Goal: Find specific page/section: Find specific page/section

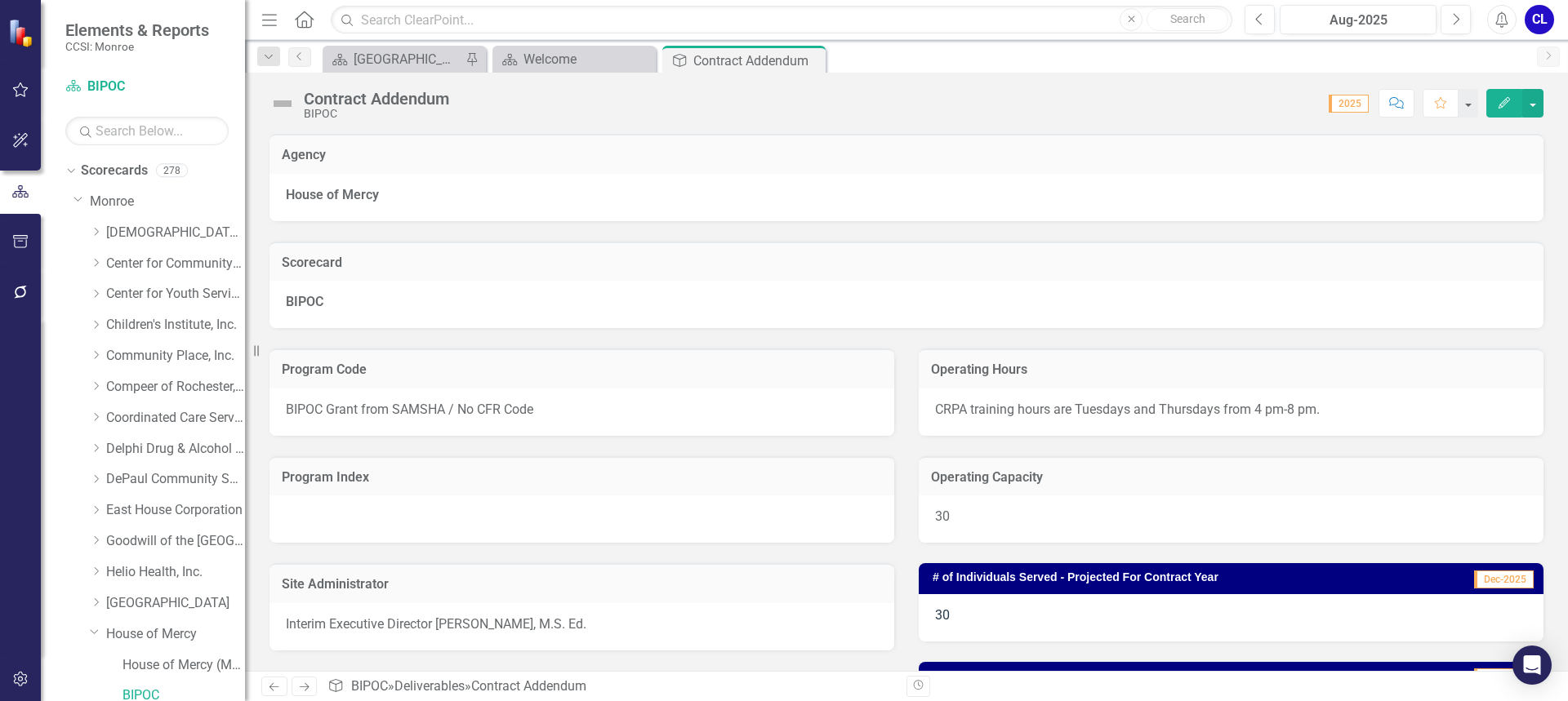
scroll to position [245, 0]
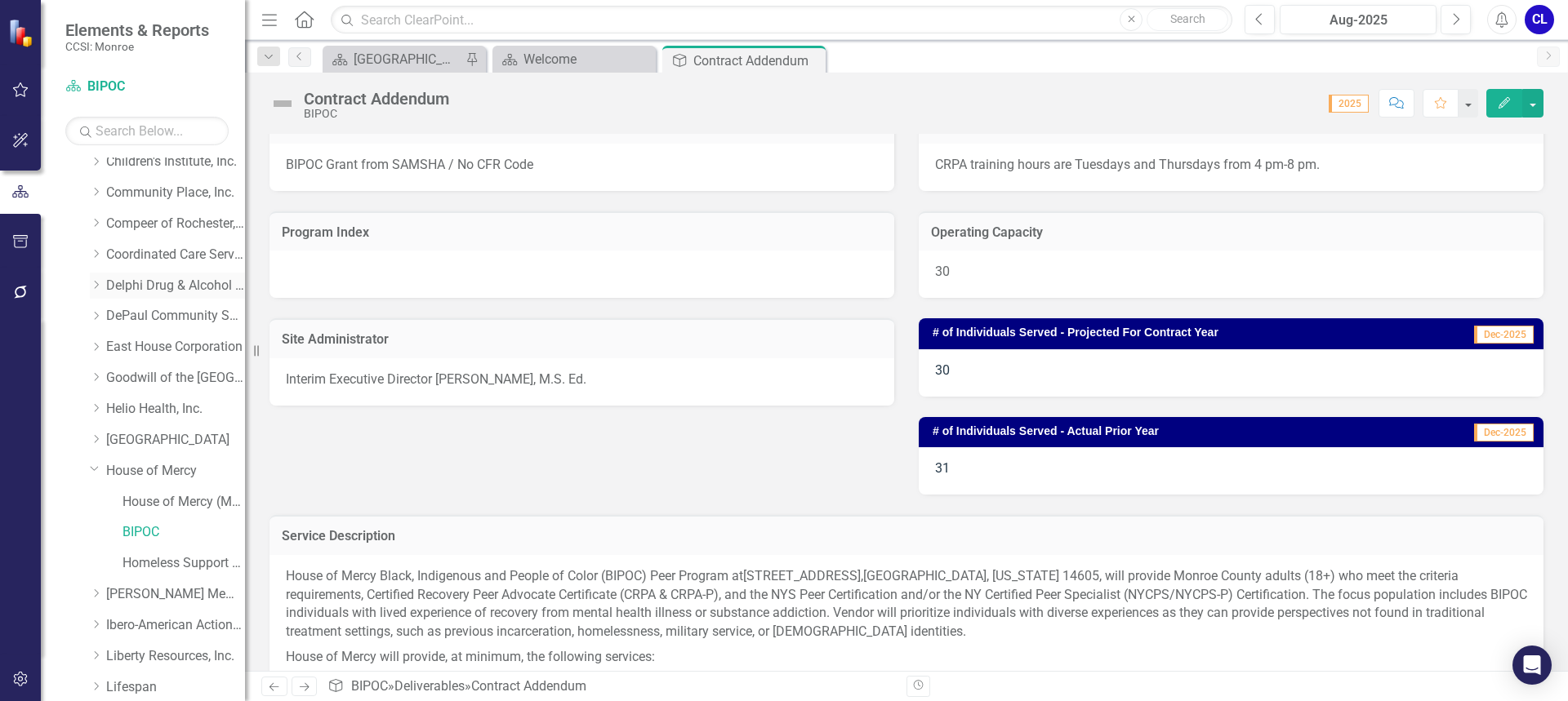
click at [97, 284] on icon at bounding box center [97, 285] width 4 height 9
click at [168, 406] on link "Other CD Prevention" at bounding box center [183, 410] width 122 height 19
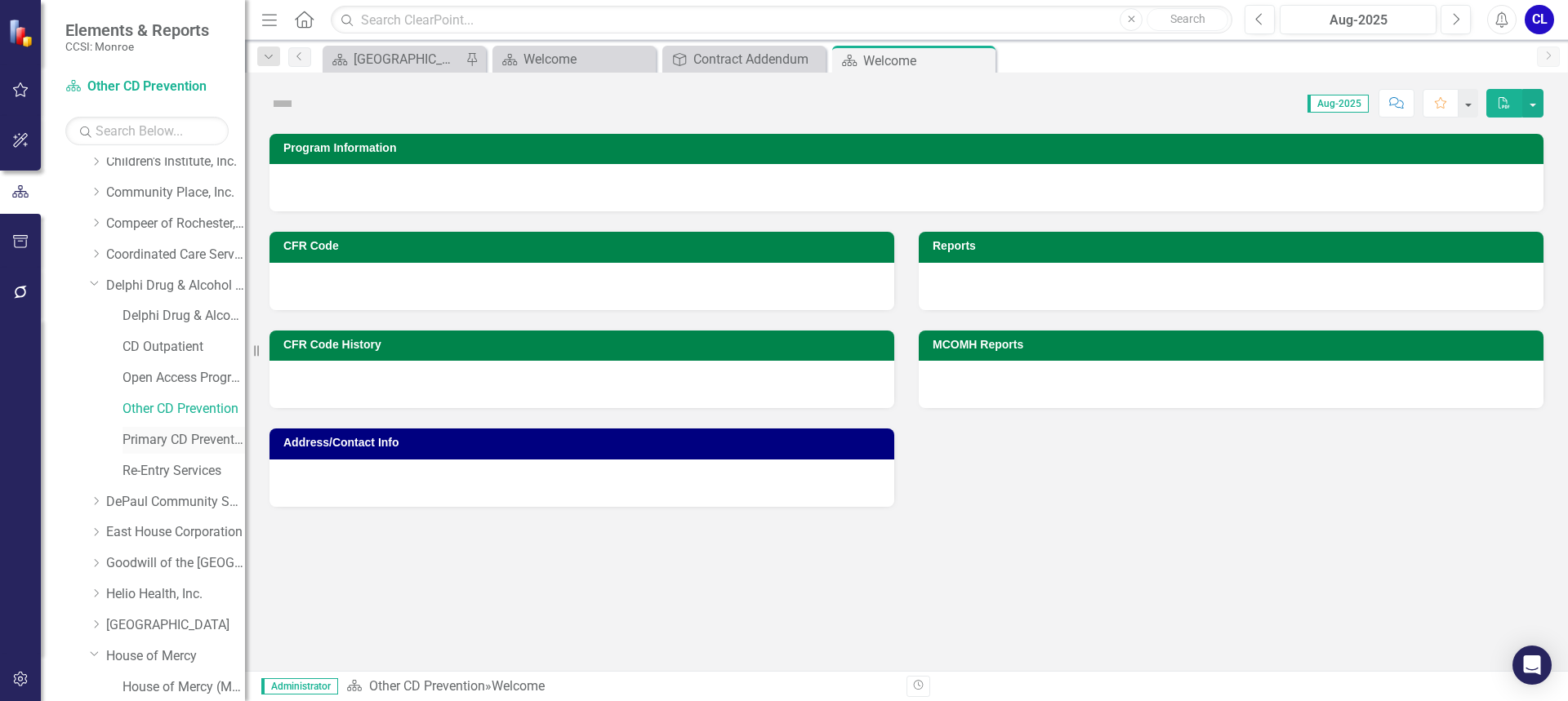
click at [188, 436] on link "Primary CD Prevention" at bounding box center [183, 440] width 122 height 19
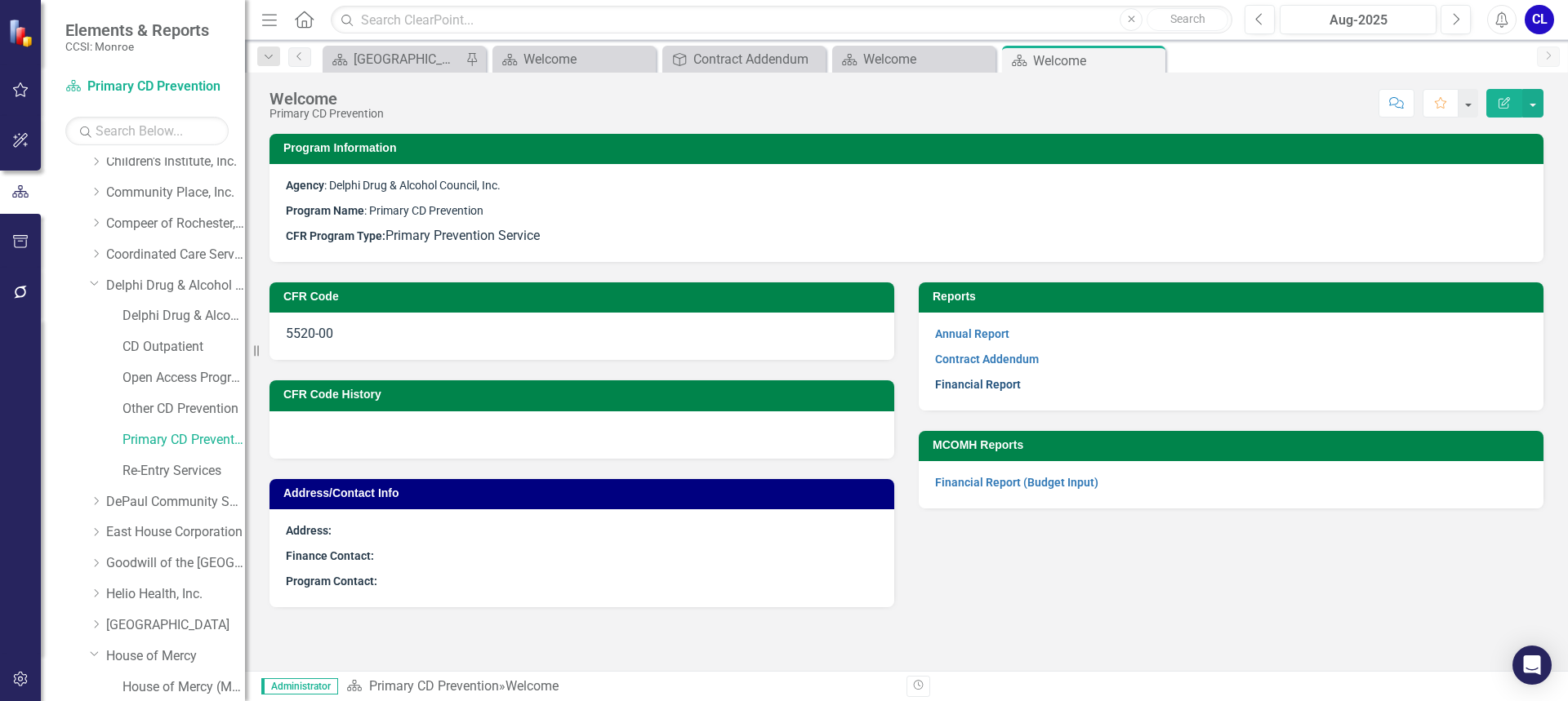
click at [984, 384] on link "Financial Report" at bounding box center [978, 384] width 85 height 13
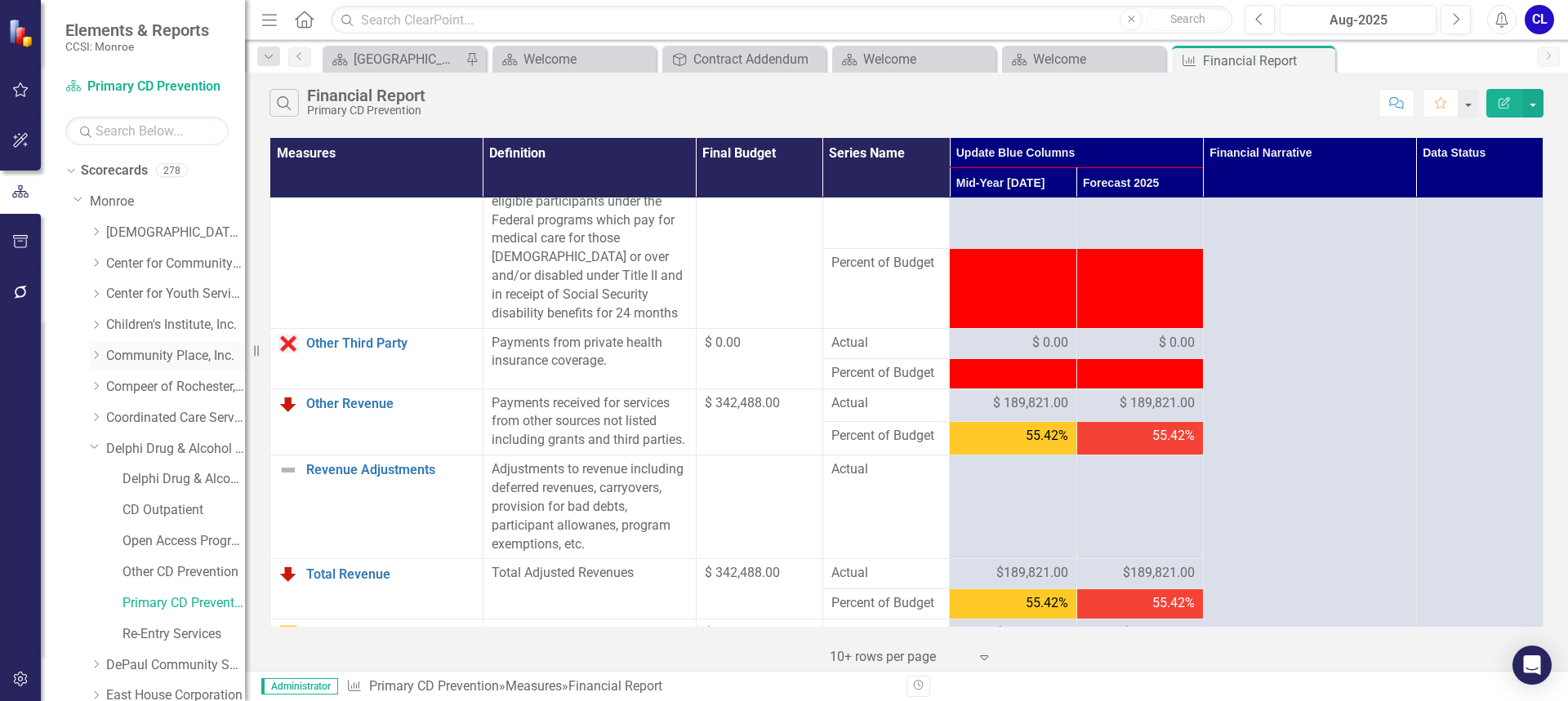
click at [95, 354] on icon "Dropdown" at bounding box center [96, 355] width 12 height 9
click at [166, 434] on div "Other CD Prevention" at bounding box center [167, 420] width 155 height 31
click at [168, 448] on link "Primary CD Prevention" at bounding box center [183, 450] width 122 height 19
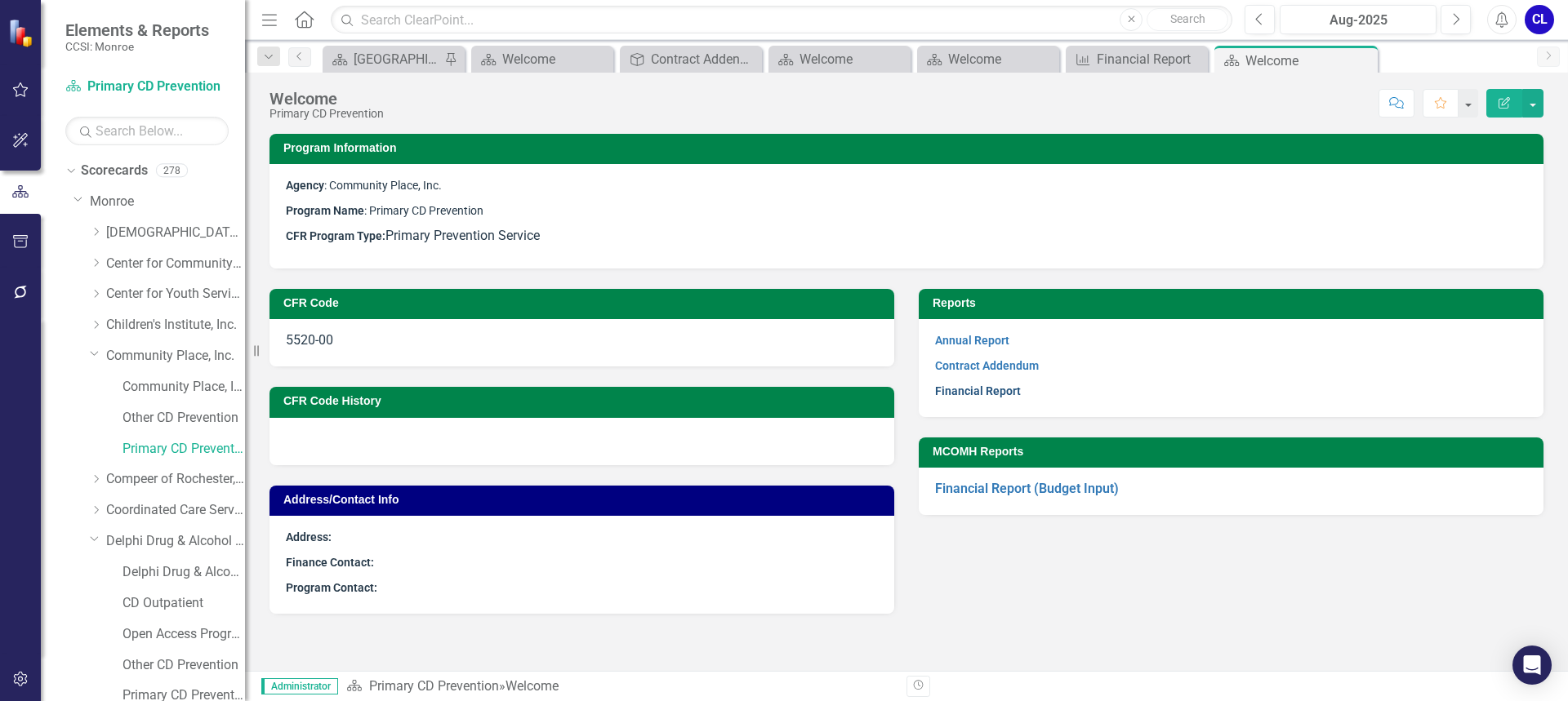
click at [984, 392] on link "Financial Report" at bounding box center [978, 391] width 85 height 13
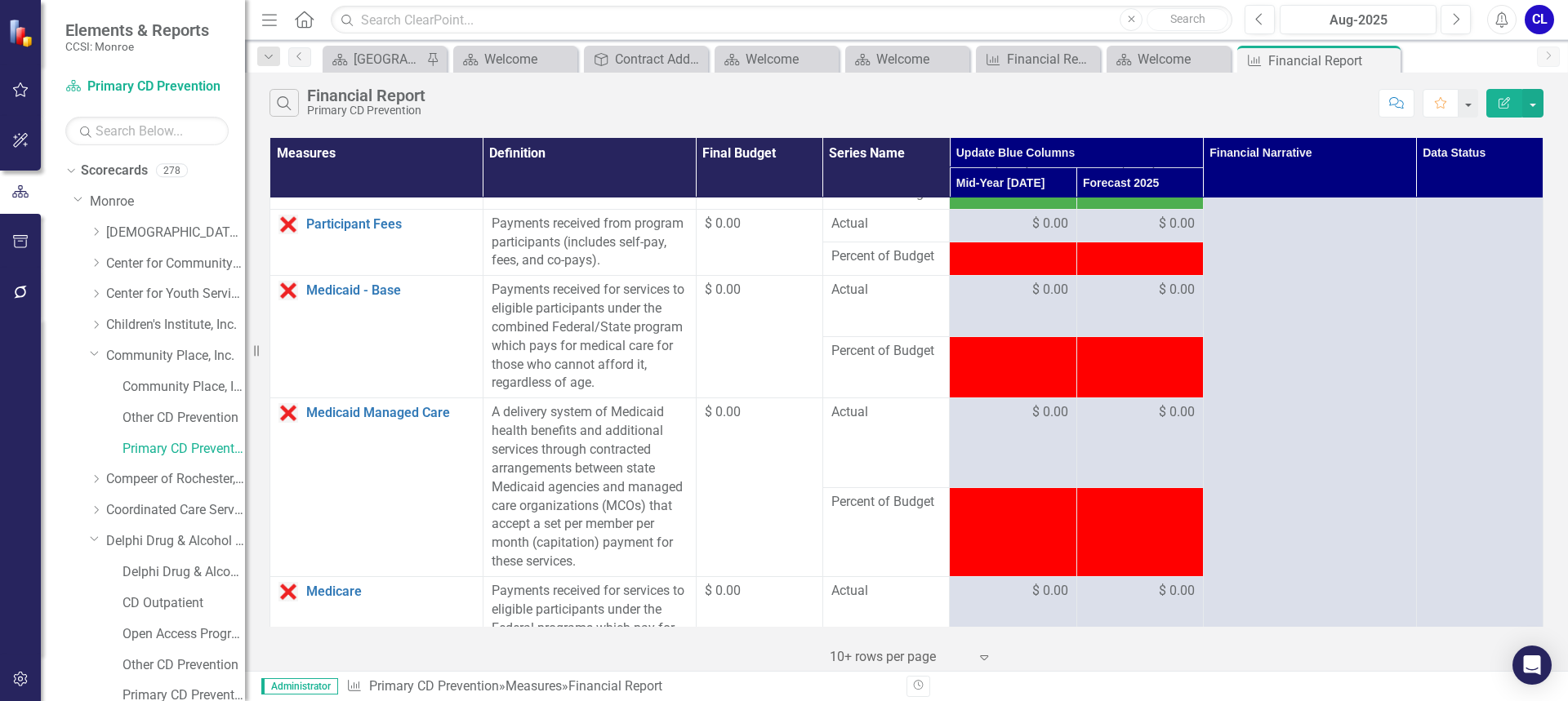
scroll to position [734, 0]
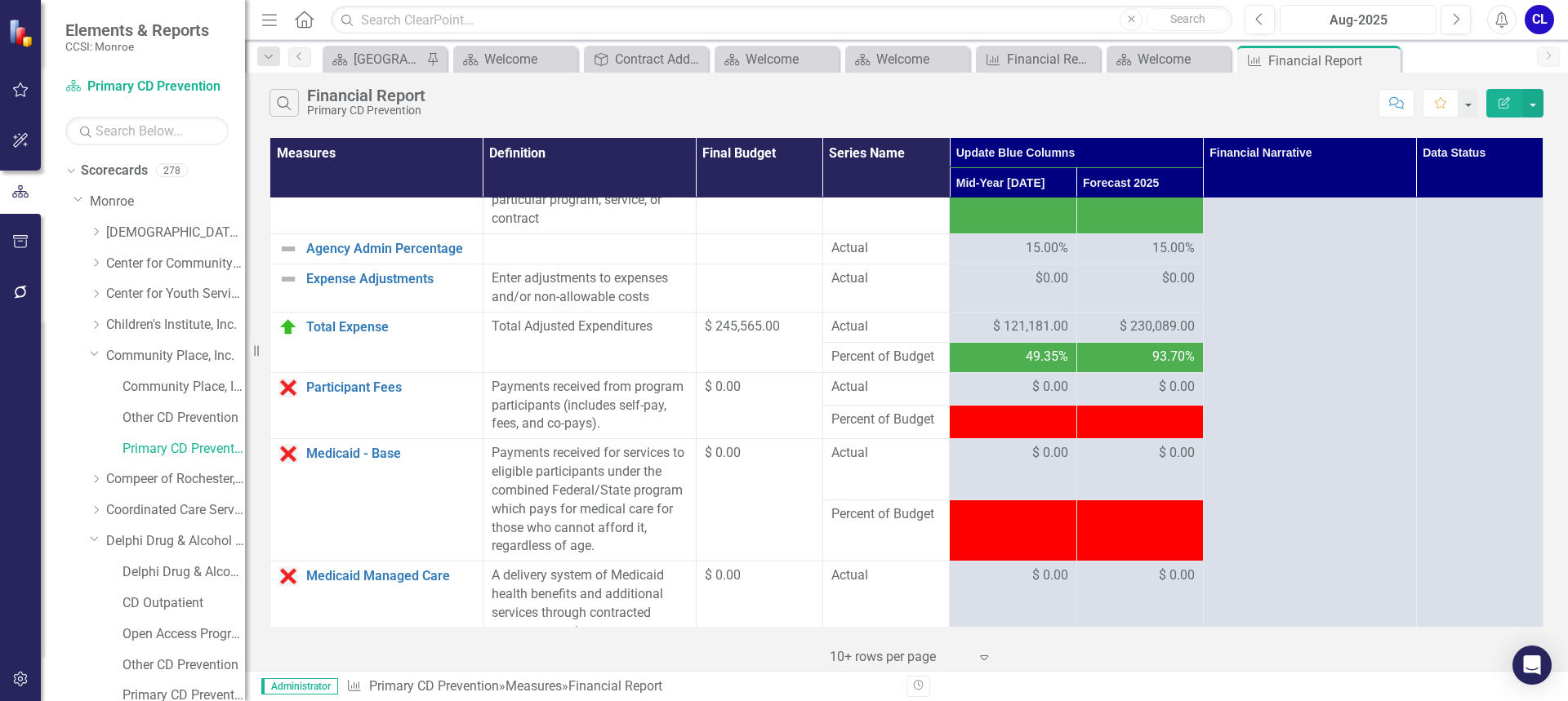
click at [1320, 14] on div "Aug-2025" at bounding box center [1357, 20] width 145 height 20
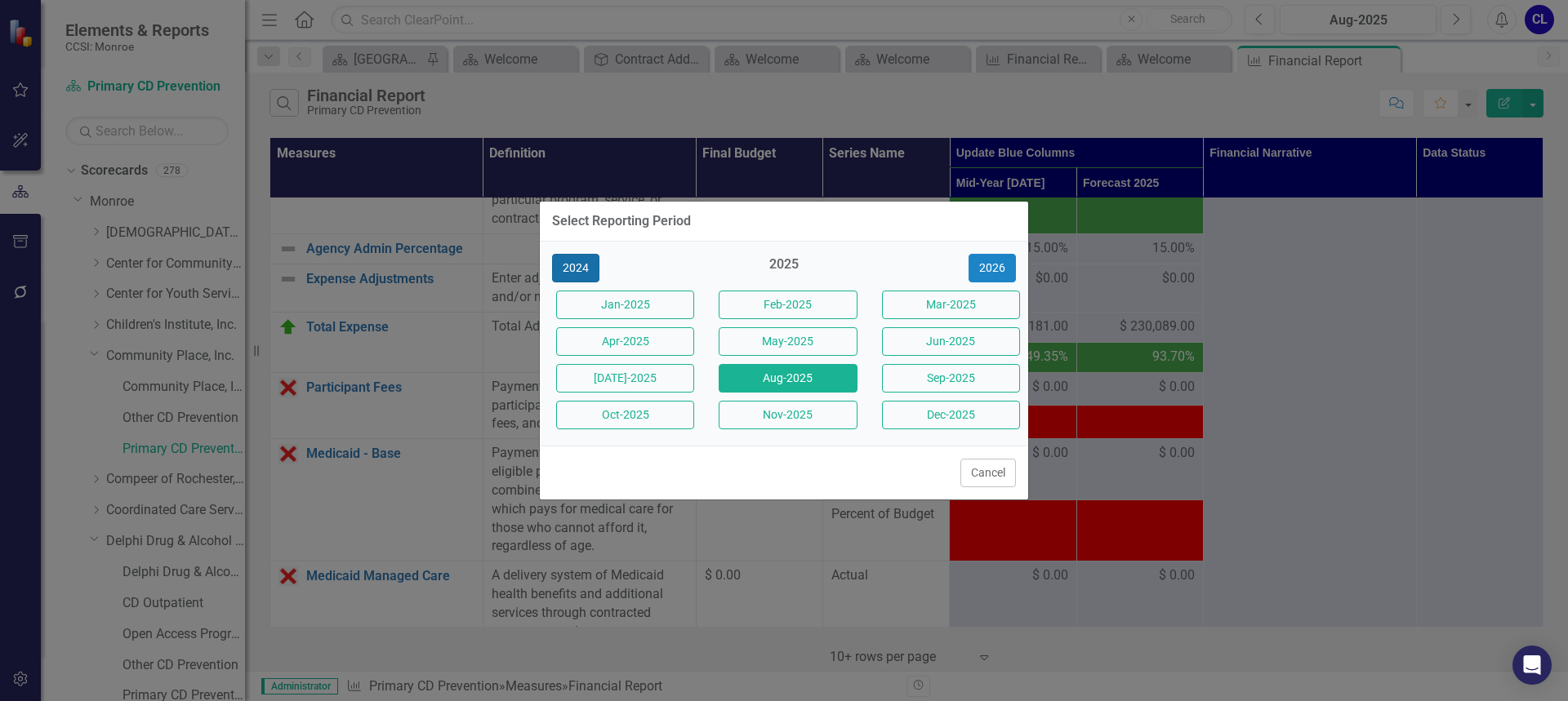
click at [593, 267] on button "2024" at bounding box center [576, 268] width 47 height 28
click at [775, 418] on button "Nov-2024" at bounding box center [787, 415] width 138 height 28
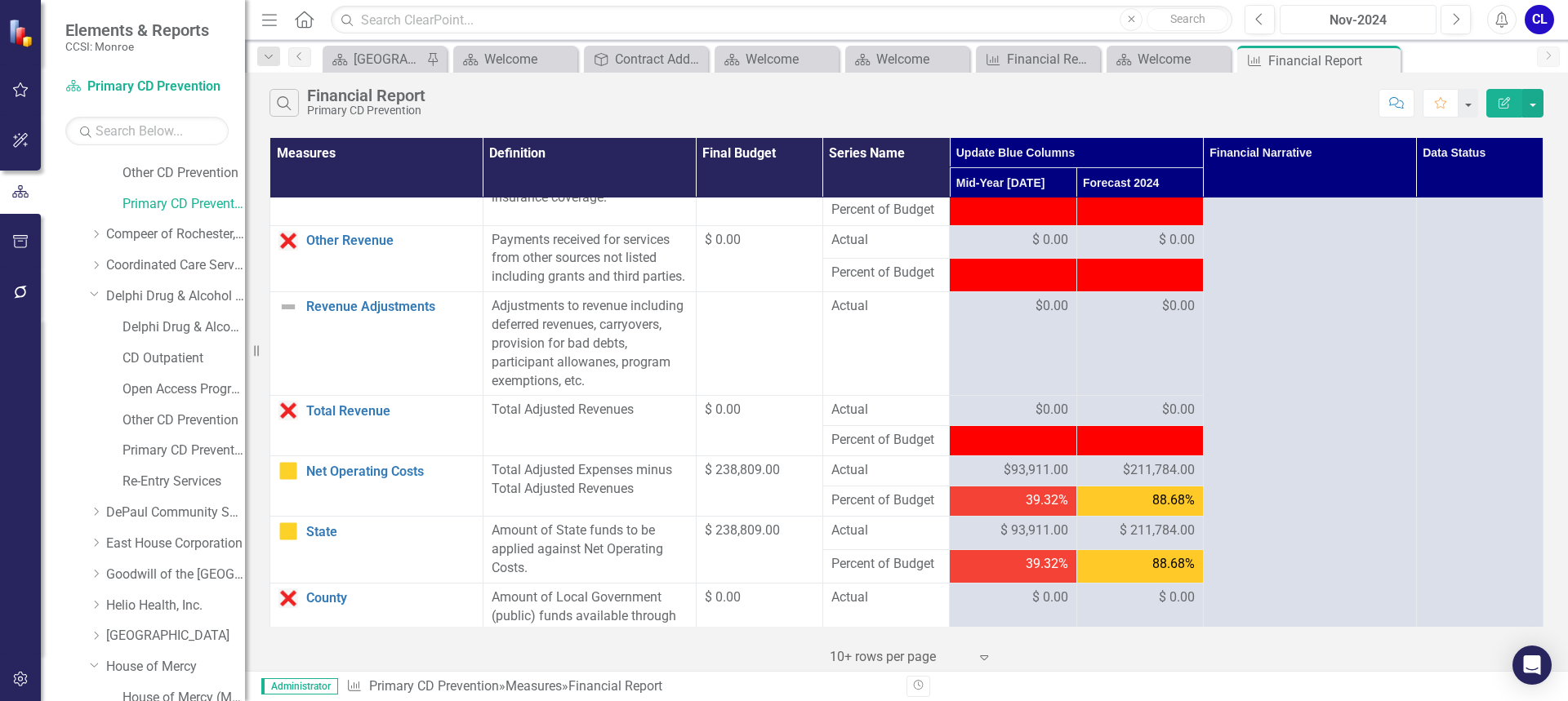
scroll to position [326, 0]
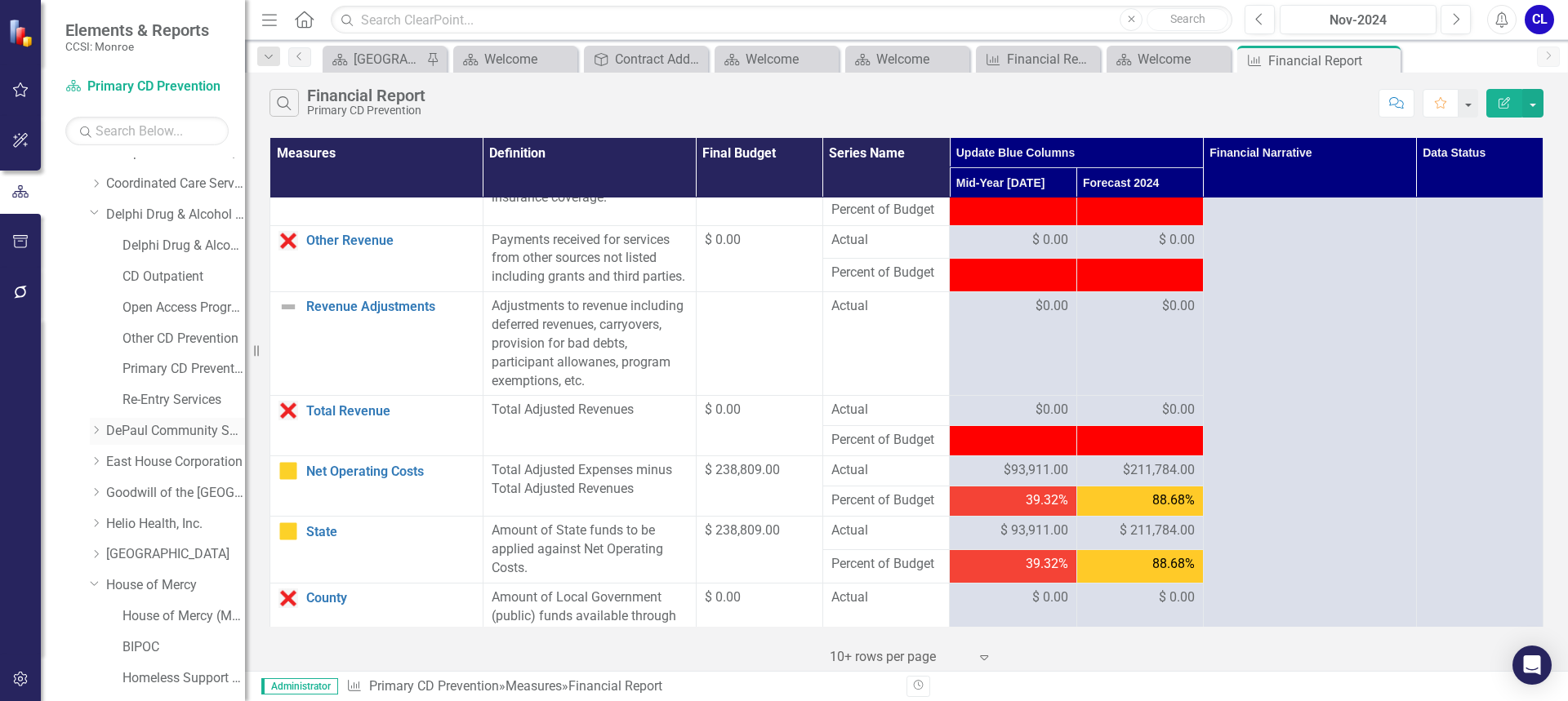
click at [98, 435] on div "Dropdown" at bounding box center [96, 431] width 12 height 14
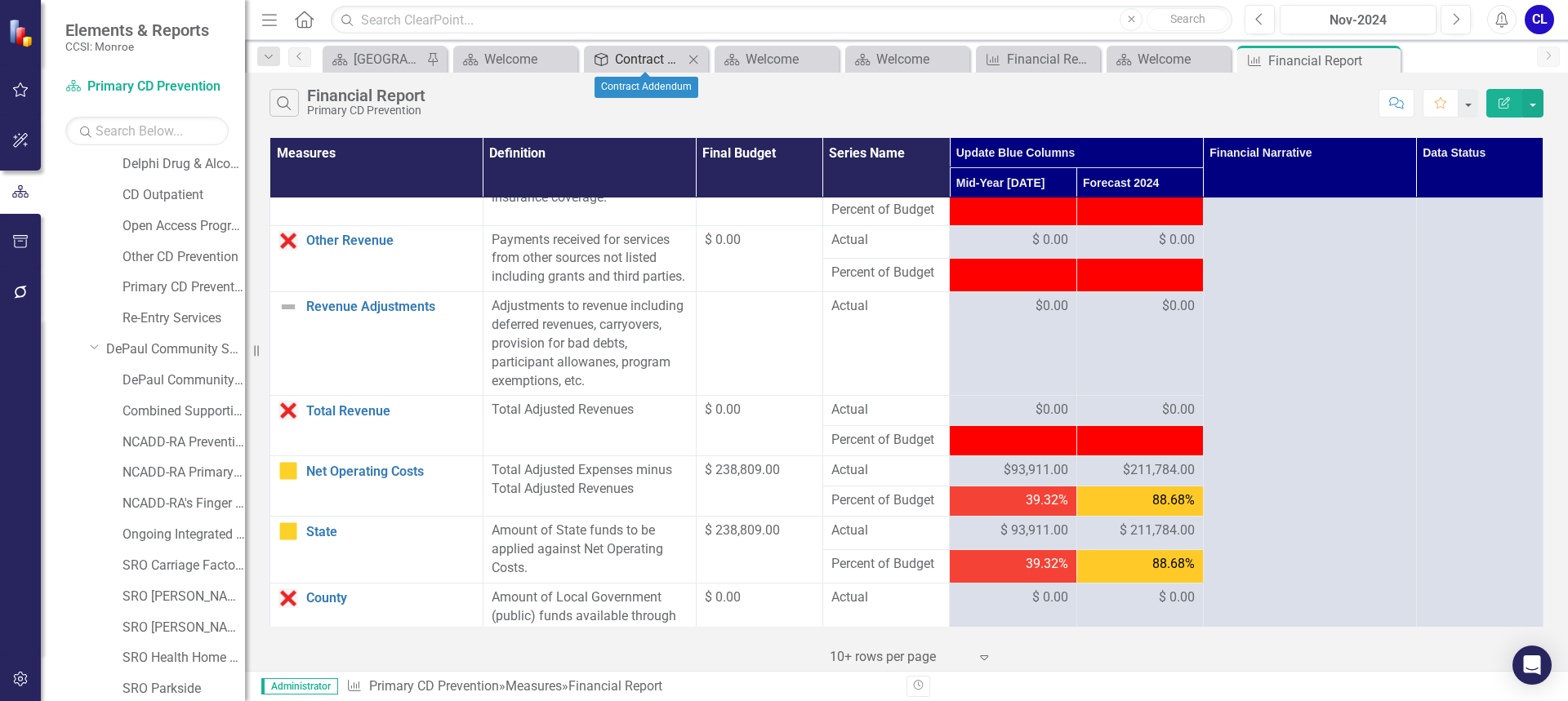
click at [658, 55] on div "Contract Addendum" at bounding box center [649, 60] width 68 height 21
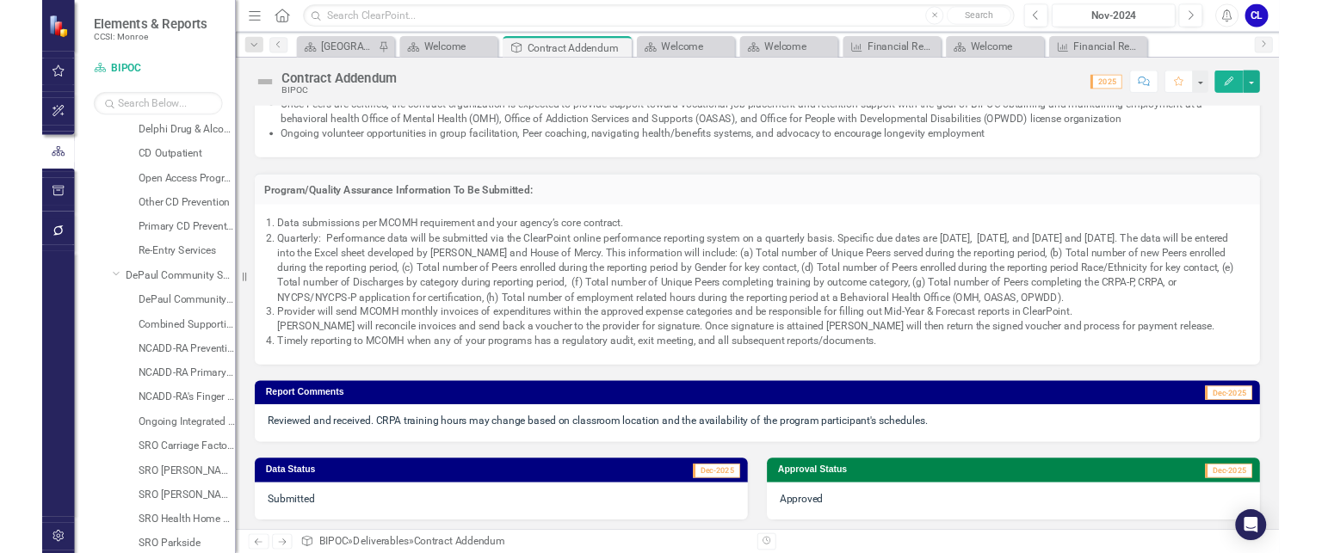
scroll to position [1295, 0]
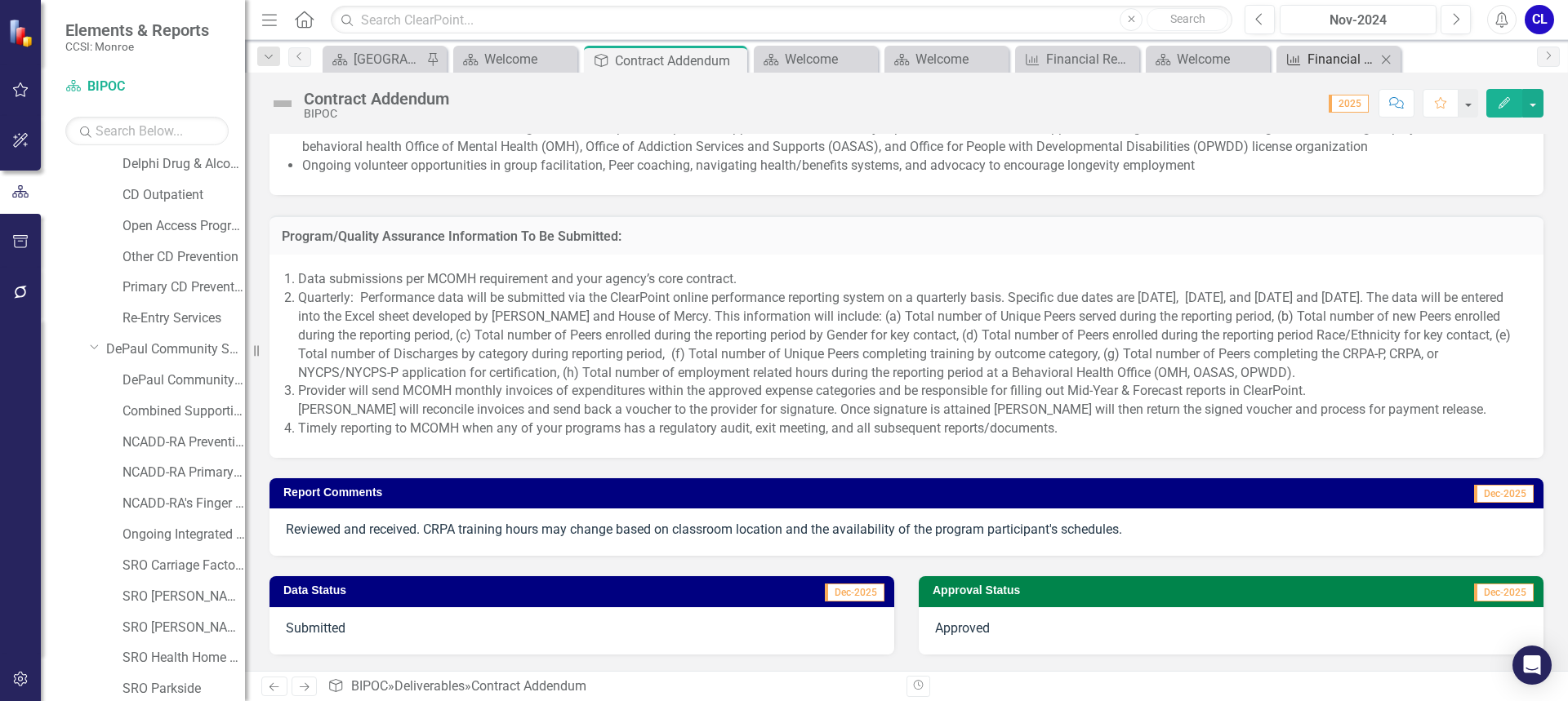
click at [1337, 62] on div "Financial Report" at bounding box center [1342, 60] width 68 height 21
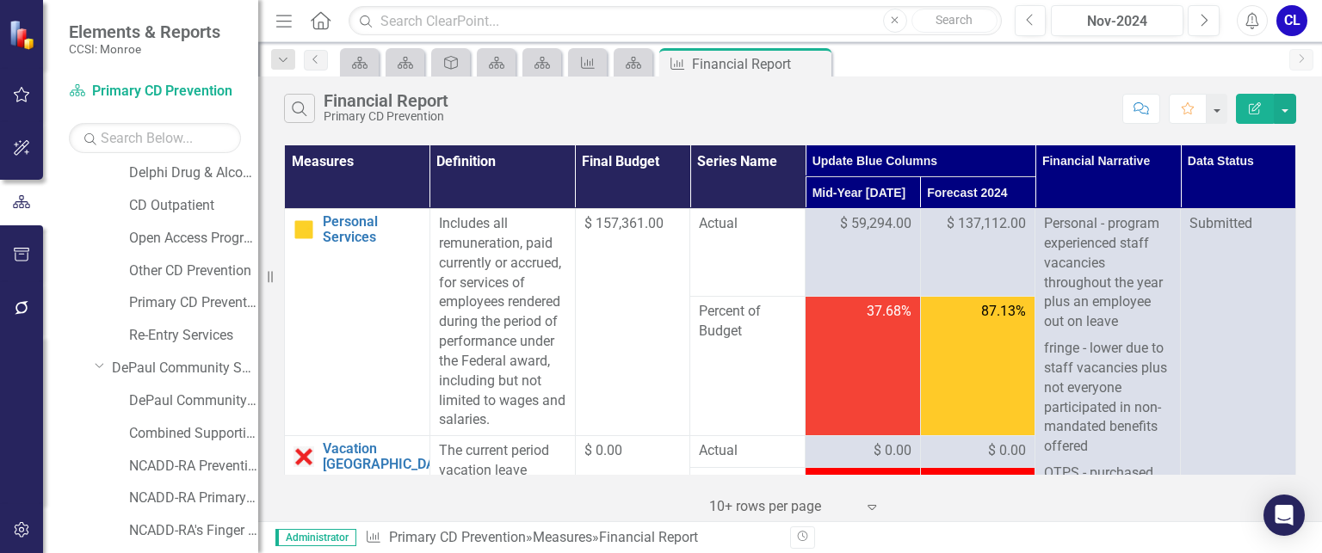
scroll to position [430, 0]
